Goal: Information Seeking & Learning: Check status

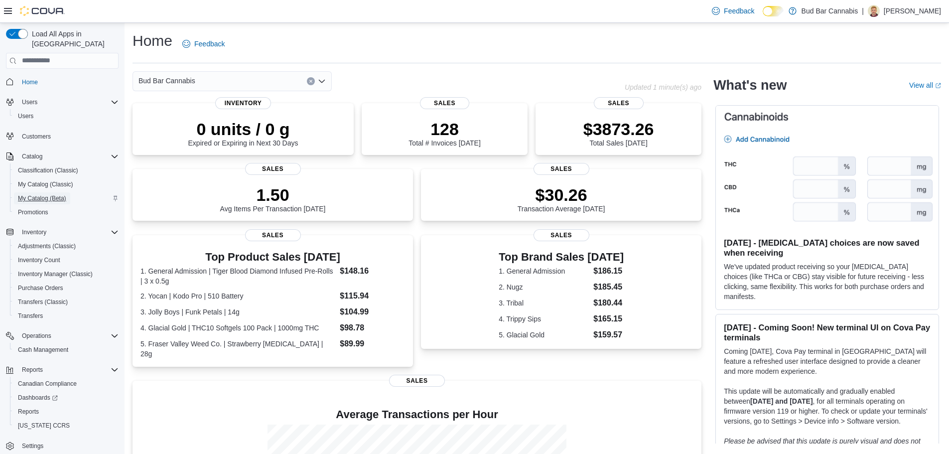
click at [64, 192] on span "My Catalog (Beta)" at bounding box center [42, 198] width 48 height 12
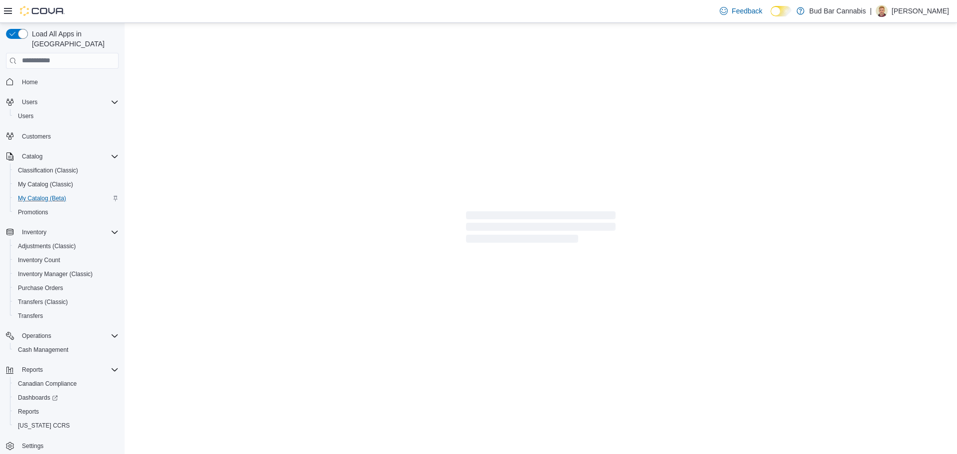
select select "**********"
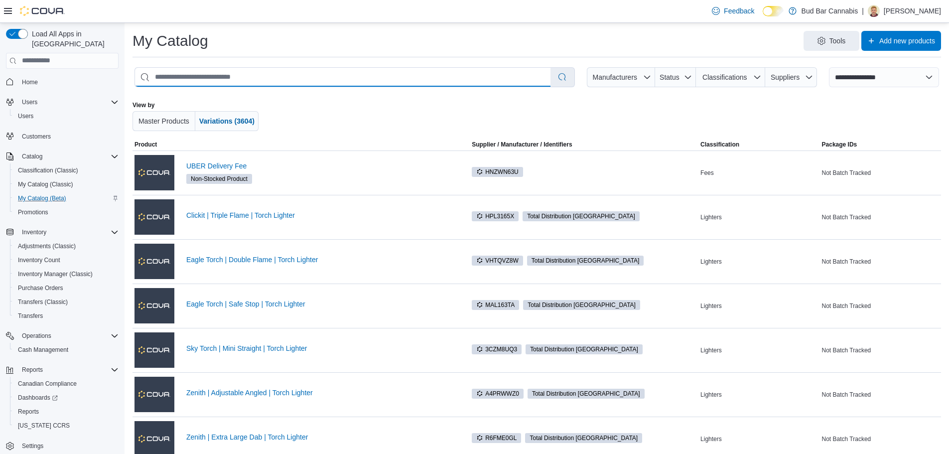
click at [229, 80] on input "search" at bounding box center [343, 77] width 416 height 19
type input "*********"
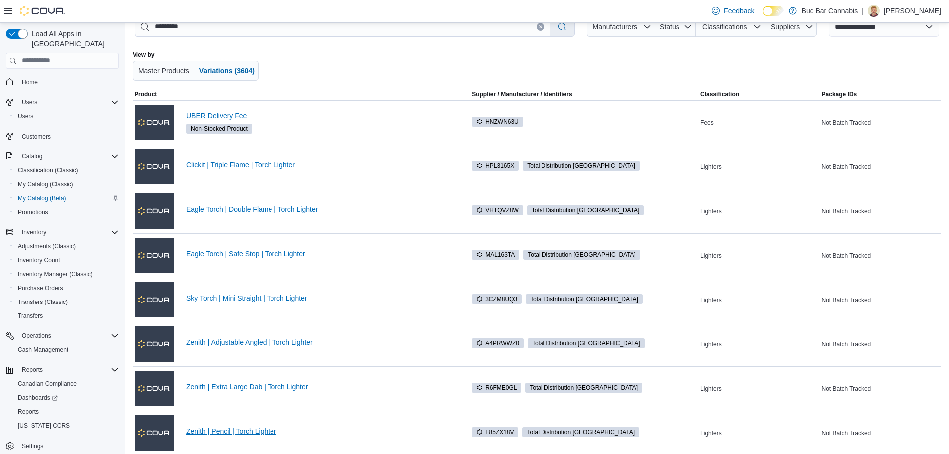
scroll to position [50, 0]
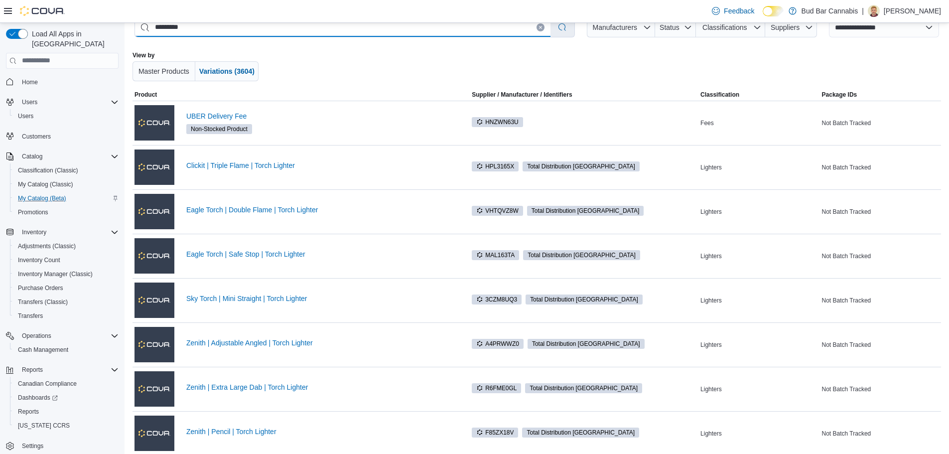
click at [227, 32] on input "*********" at bounding box center [343, 27] width 416 height 19
select select "*********"
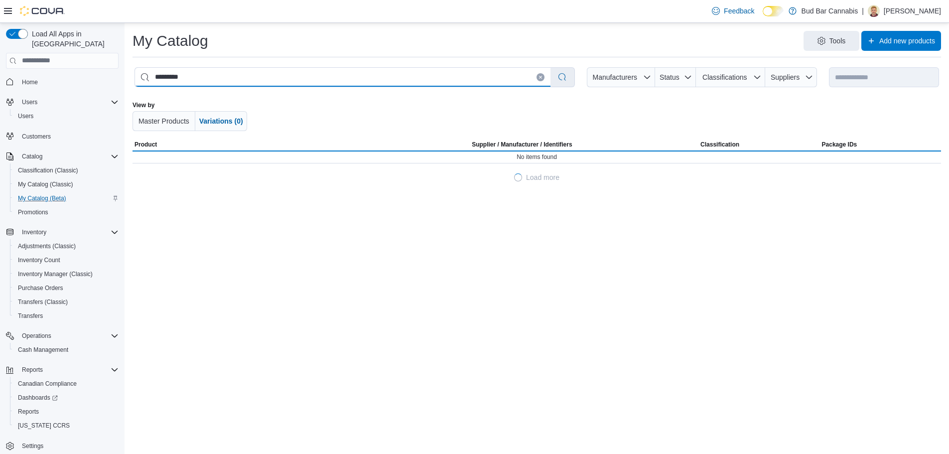
scroll to position [0, 0]
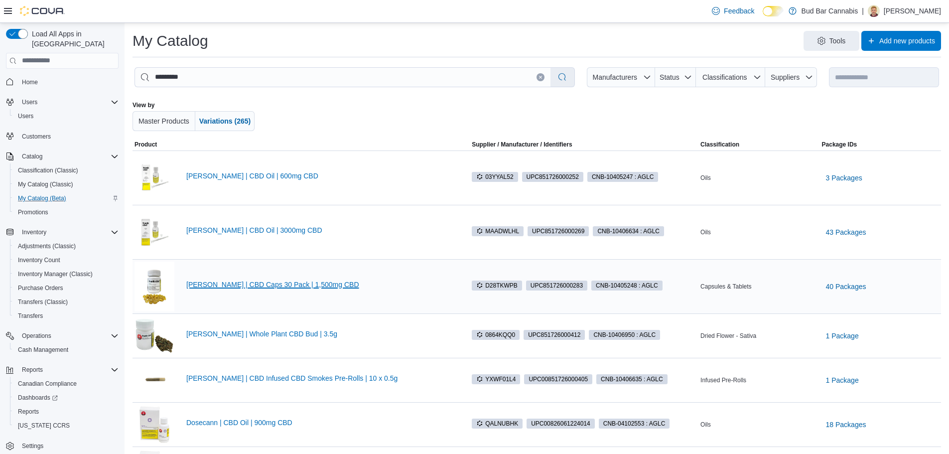
click at [251, 284] on link "[PERSON_NAME] | CBD Caps 30 Pack | 1,500mg CBD" at bounding box center [320, 285] width 268 height 8
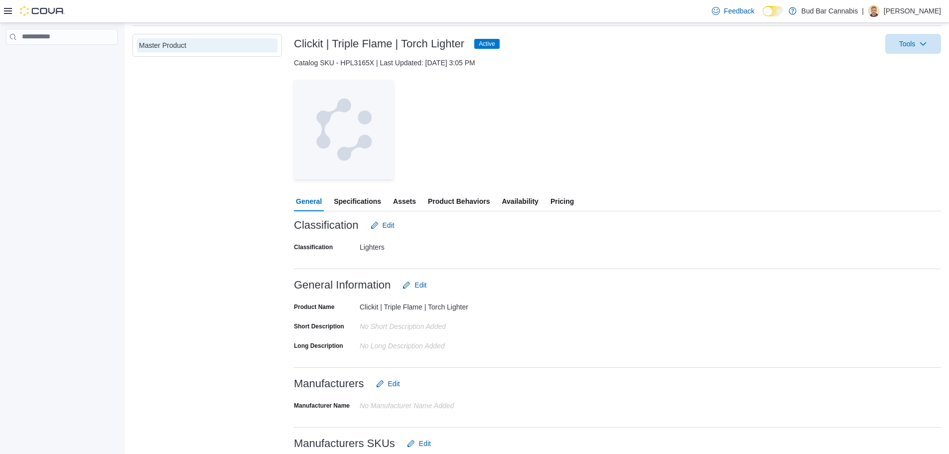
scroll to position [50, 0]
click at [515, 194] on span "Availability" at bounding box center [520, 201] width 36 height 20
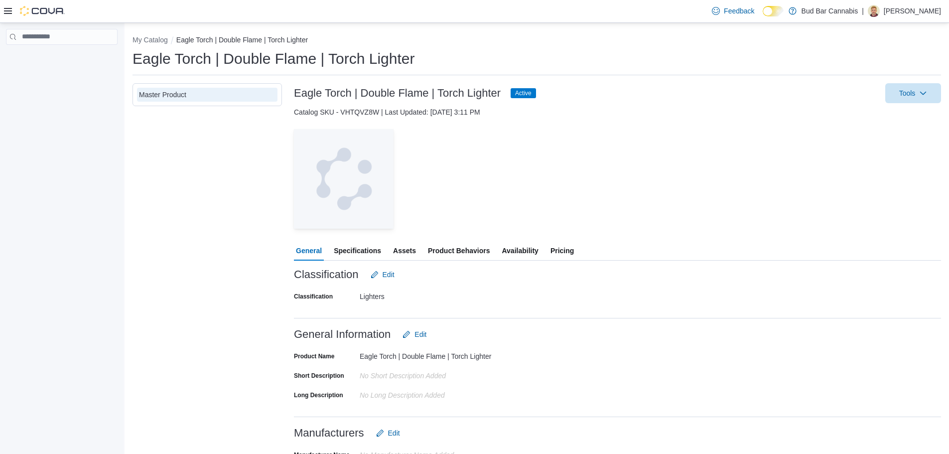
click at [533, 257] on span "Availability" at bounding box center [520, 251] width 36 height 20
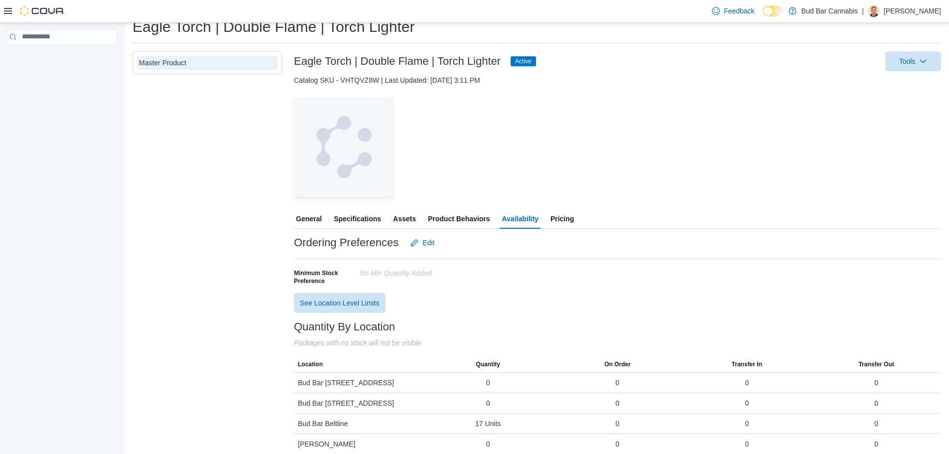
scroll to position [82, 0]
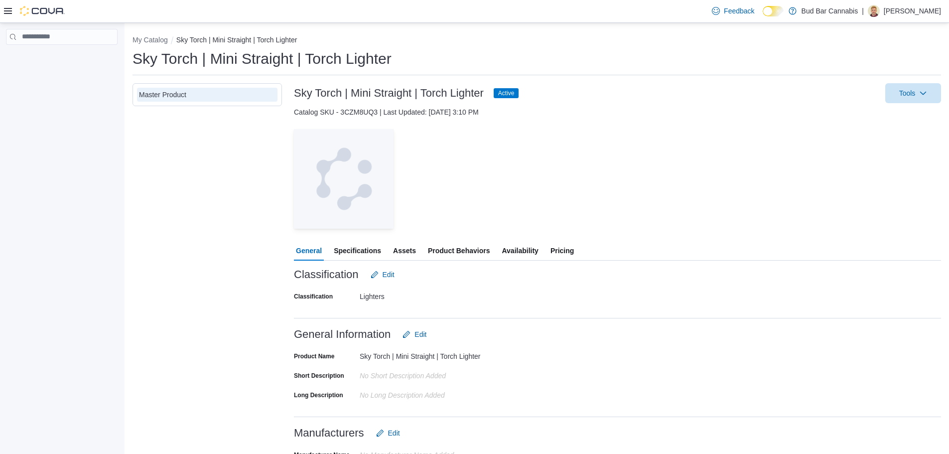
click at [527, 250] on span "Availability" at bounding box center [520, 251] width 36 height 20
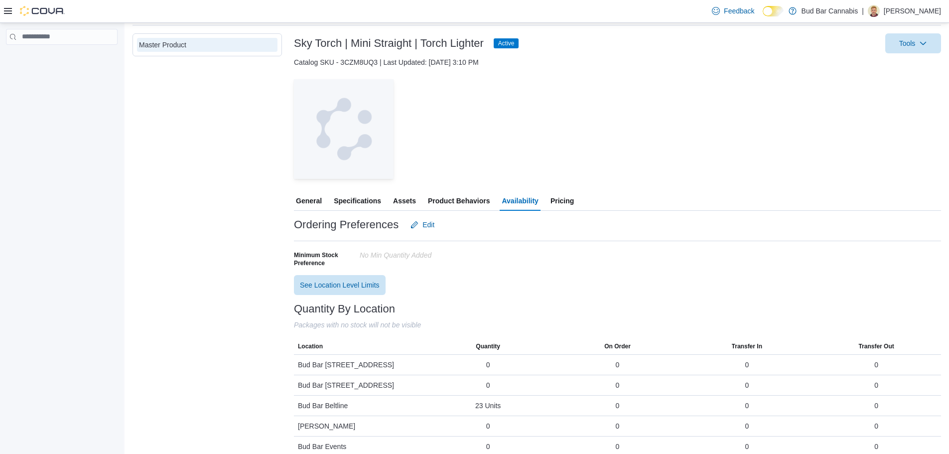
scroll to position [32, 0]
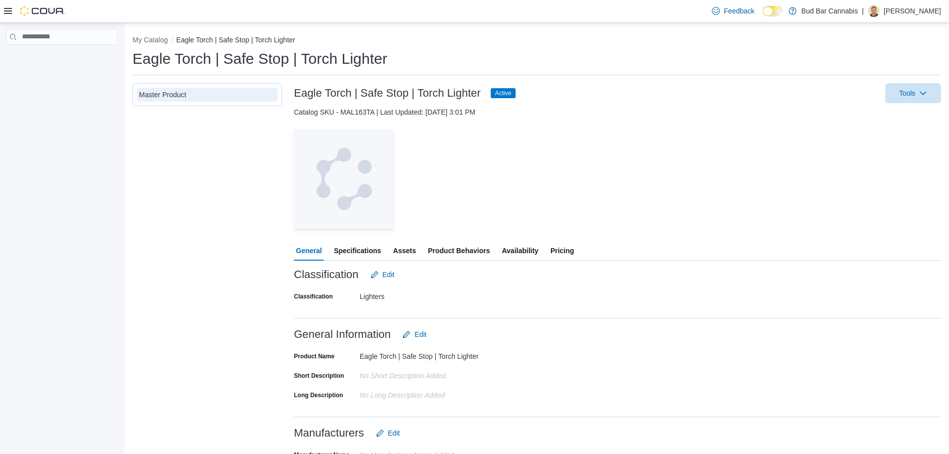
click at [524, 248] on span "Availability" at bounding box center [520, 251] width 36 height 20
click at [532, 249] on span "Availability" at bounding box center [520, 251] width 36 height 20
click at [531, 253] on span "Availability" at bounding box center [520, 251] width 36 height 20
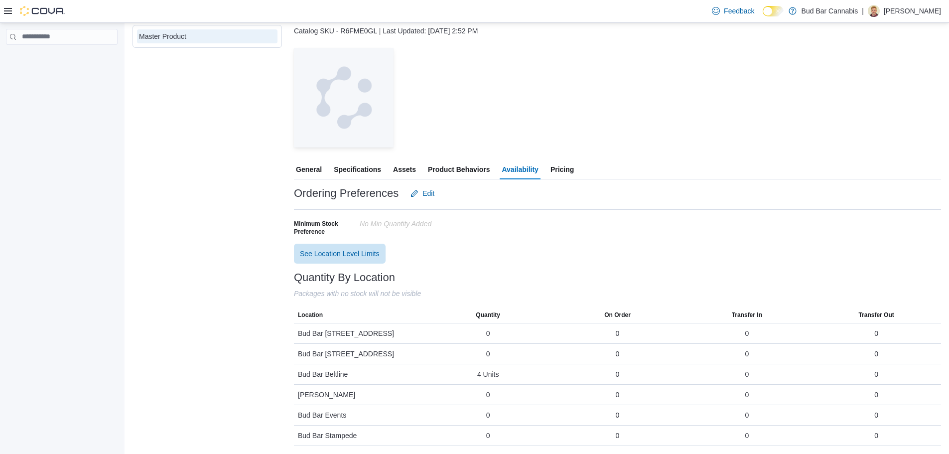
scroll to position [50, 0]
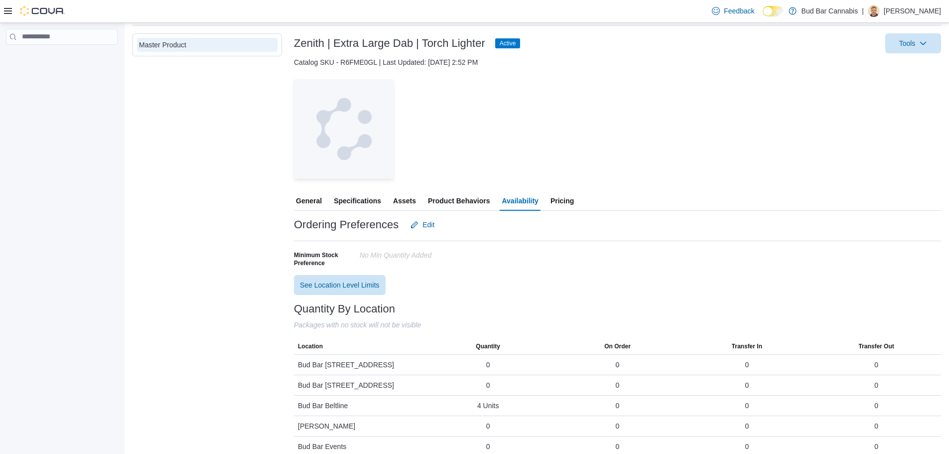
click at [576, 202] on button "Pricing" at bounding box center [562, 201] width 27 height 20
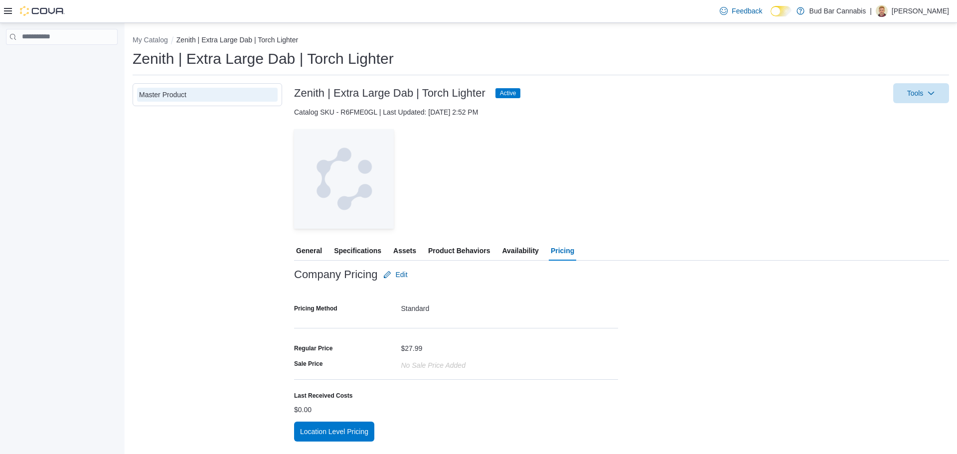
drag, startPoint x: 534, startPoint y: 254, endPoint x: 642, endPoint y: 249, distance: 108.8
click at [533, 254] on span "Availability" at bounding box center [520, 251] width 36 height 20
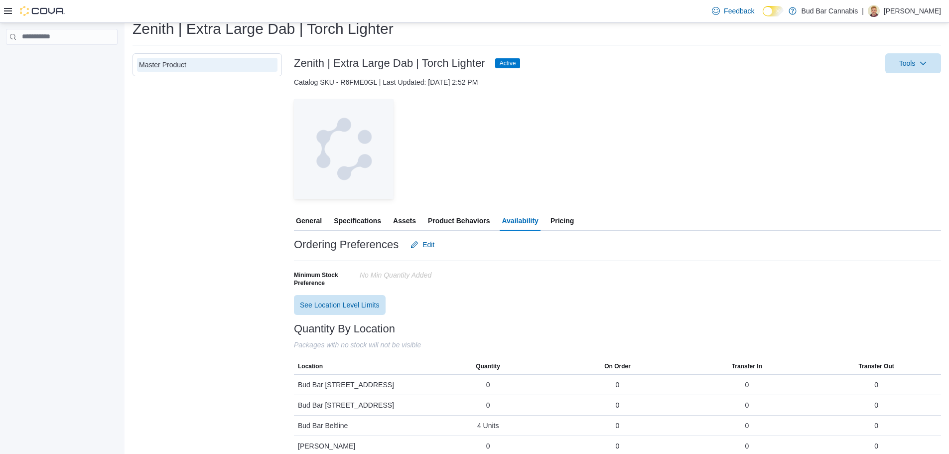
scroll to position [82, 0]
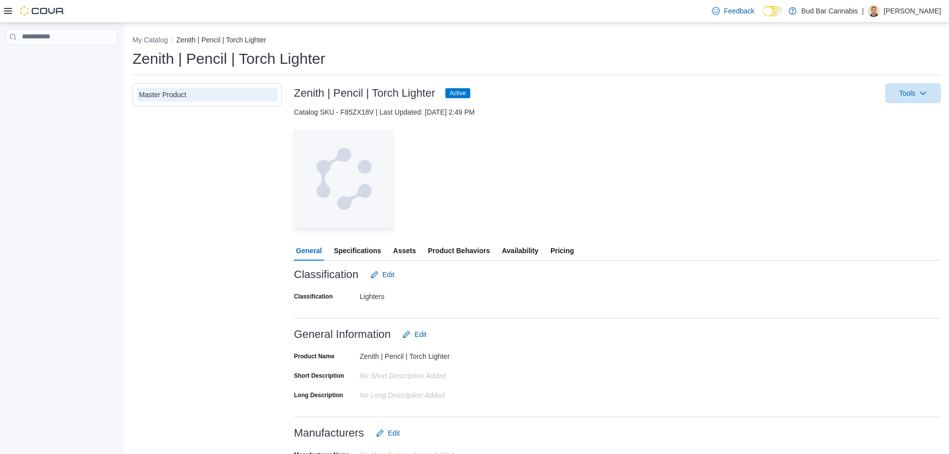
click at [531, 248] on span "Availability" at bounding box center [520, 251] width 36 height 20
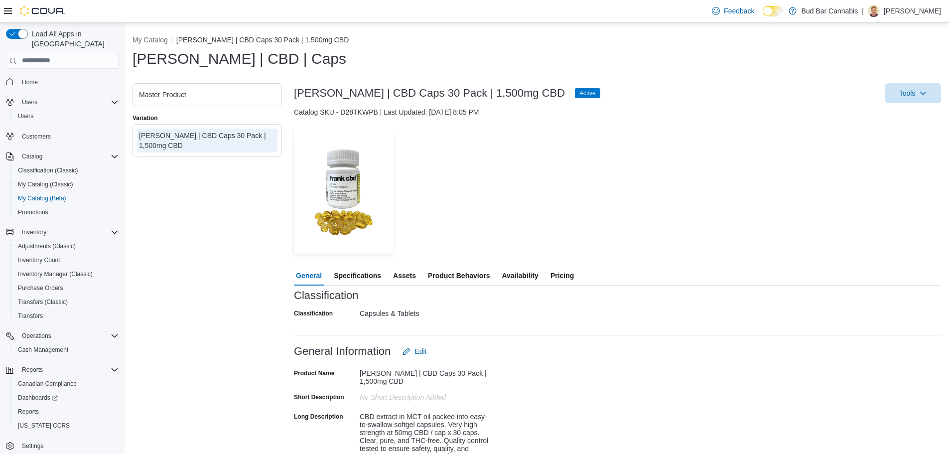
click at [526, 281] on span "Availability" at bounding box center [520, 276] width 36 height 20
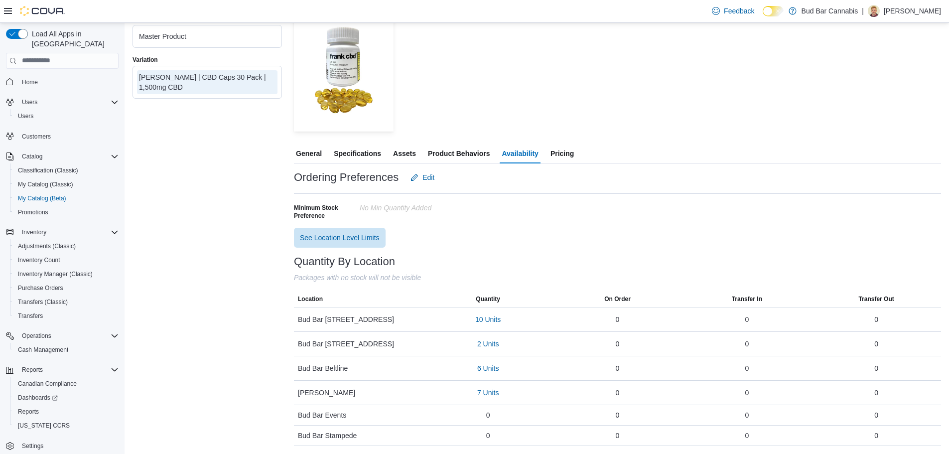
scroll to position [123, 0]
